Goal: Information Seeking & Learning: Understand process/instructions

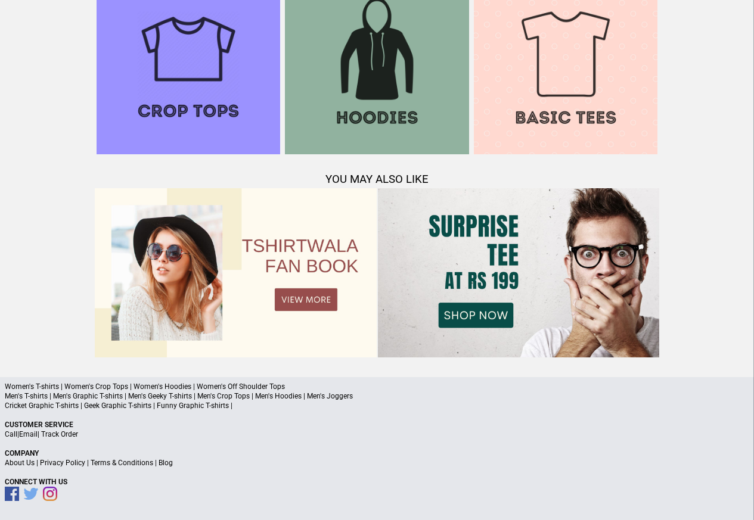
scroll to position [1150, 0]
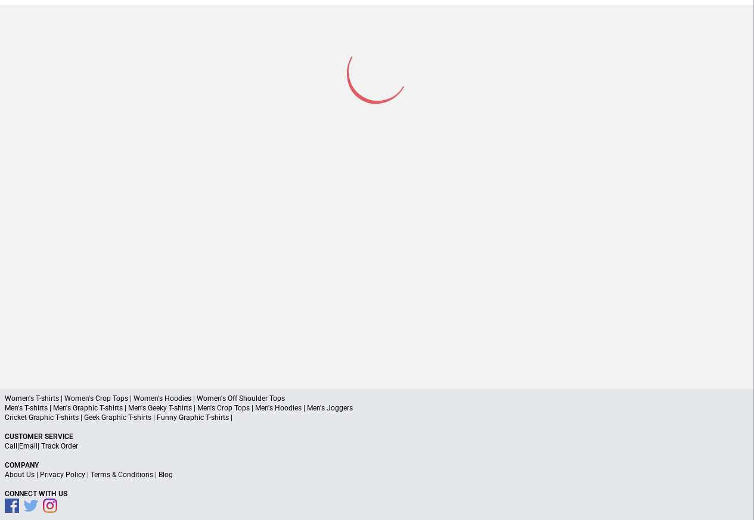
scroll to position [156, 0]
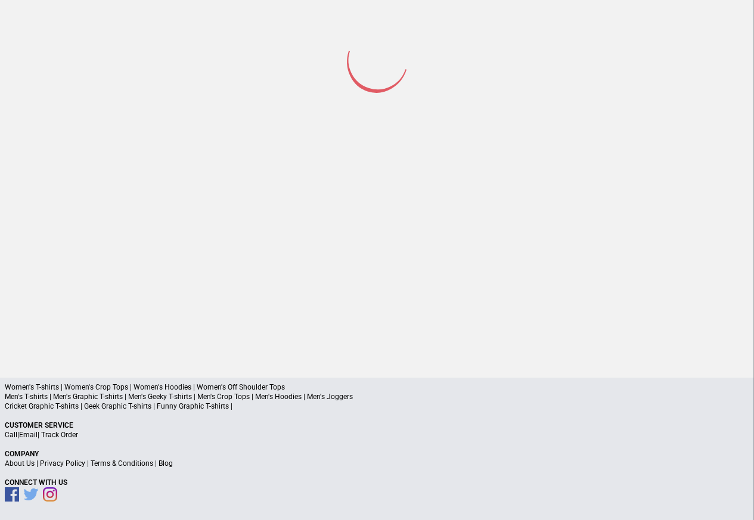
click at [75, 464] on link "Privacy Policy" at bounding box center [62, 464] width 45 height 8
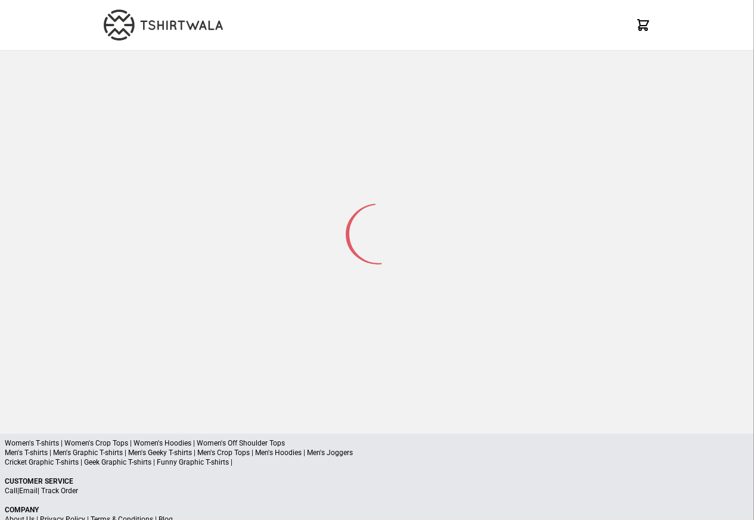
click at [173, 464] on p "Cricket Graphic T-shirts | Geek Graphic T-shirts | Funny Graphic T-shirts |" at bounding box center [377, 463] width 744 height 10
